Goal: Task Accomplishment & Management: Manage account settings

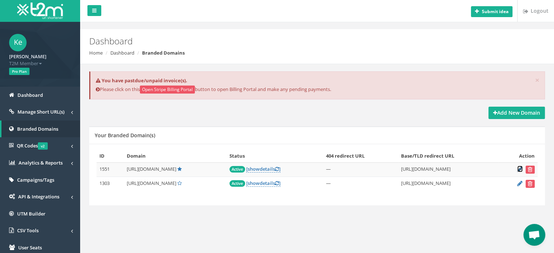
click at [518, 169] on icon at bounding box center [520, 169] width 5 height 5
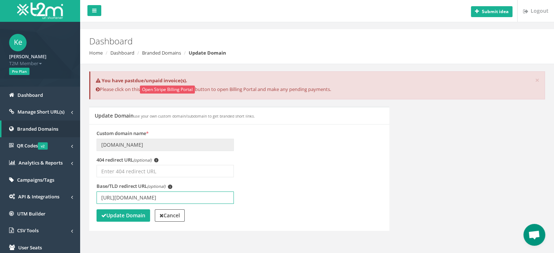
click at [164, 199] on input "[URL][DOMAIN_NAME]" at bounding box center [165, 198] width 137 height 12
type input "[URL][DOMAIN_NAME]"
click at [124, 215] on strong "Update Domain" at bounding box center [123, 215] width 44 height 7
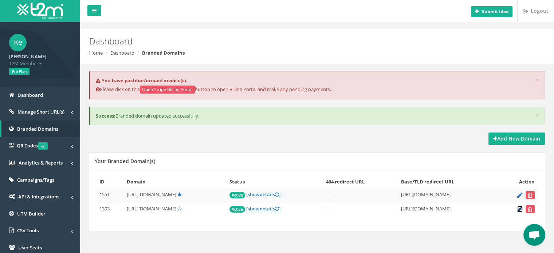
click at [518, 208] on icon at bounding box center [520, 209] width 5 height 5
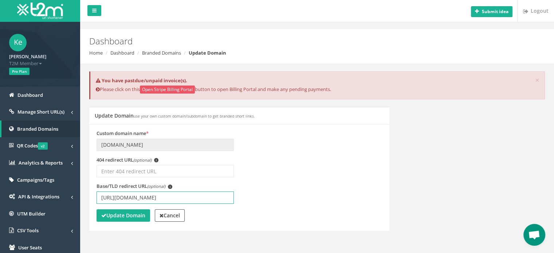
click at [166, 196] on input "[URL][DOMAIN_NAME]" at bounding box center [165, 198] width 137 height 12
type input "[URL][DOMAIN_NAME]"
click at [132, 219] on button "Update Domain" at bounding box center [124, 216] width 54 height 12
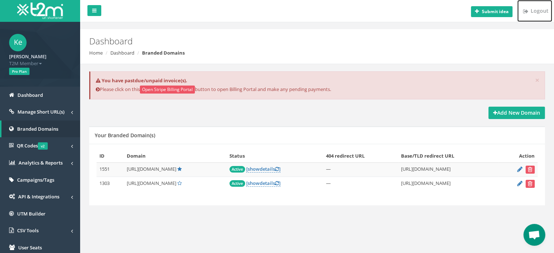
click at [530, 10] on link "Logout" at bounding box center [535, 11] width 35 height 22
